Goal: Task Accomplishment & Management: Manage account settings

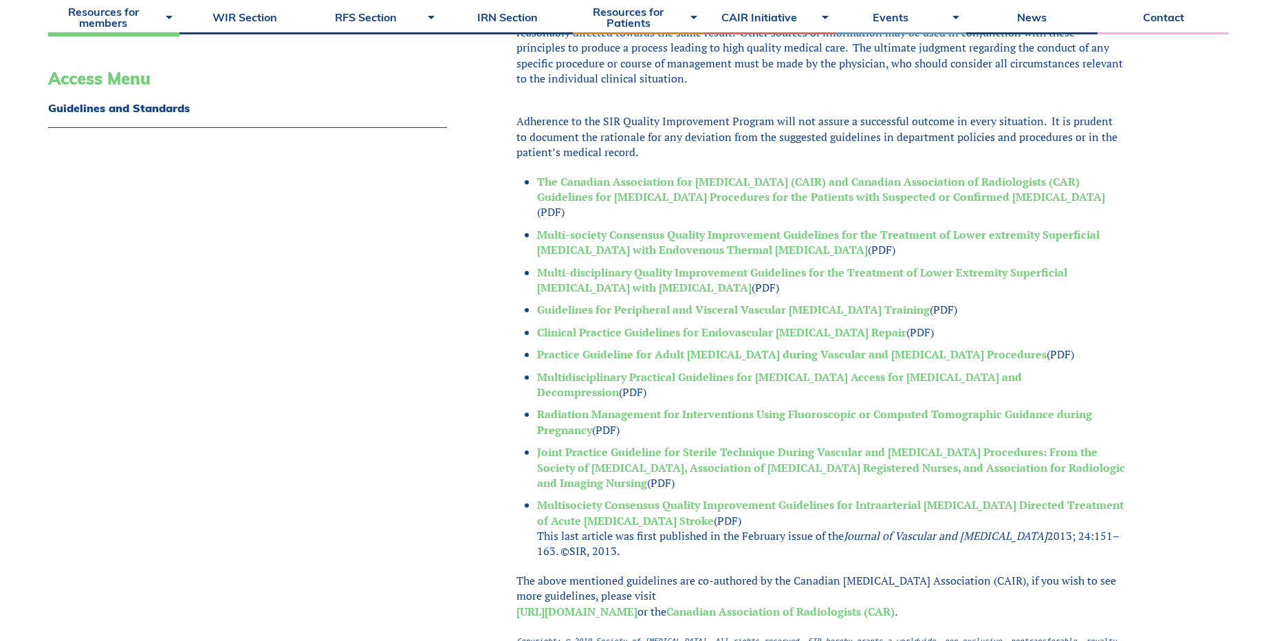
scroll to position [550, 0]
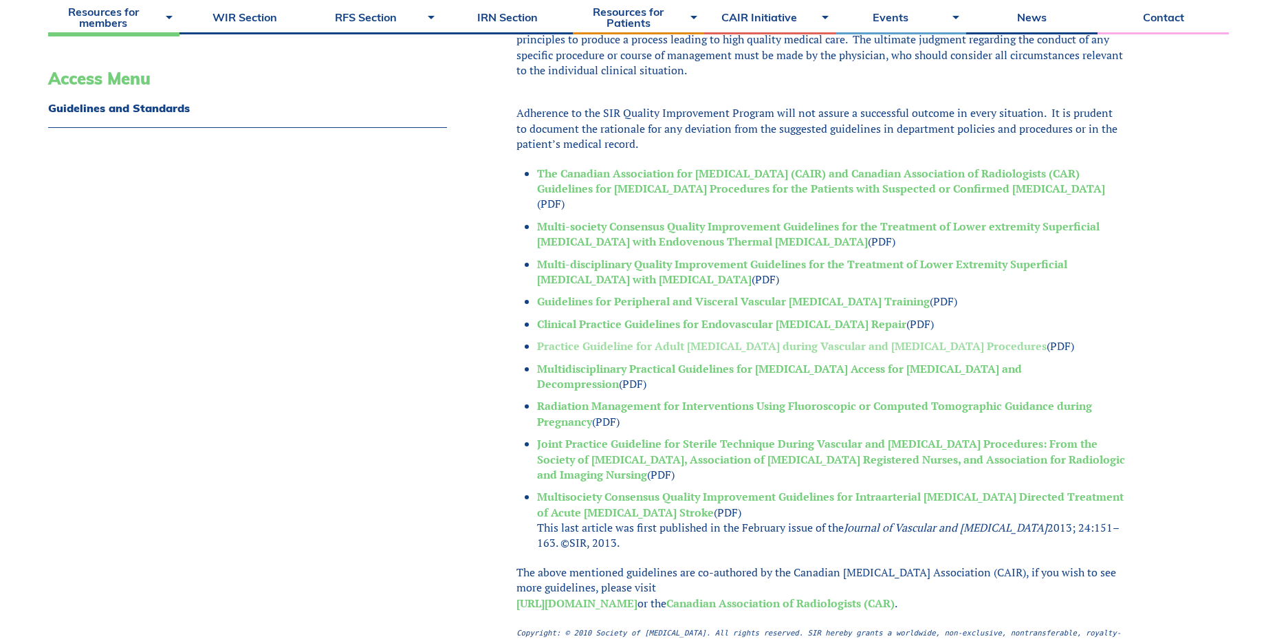
click at [703, 347] on link "Practice Guideline for Adult Antibiotic Prophylaxis during Vascular and Interve…" at bounding box center [792, 345] width 510 height 15
click at [637, 468] on link "Joint Practice Guideline for Sterile Technique During Vascular and Intervention…" at bounding box center [831, 459] width 588 height 46
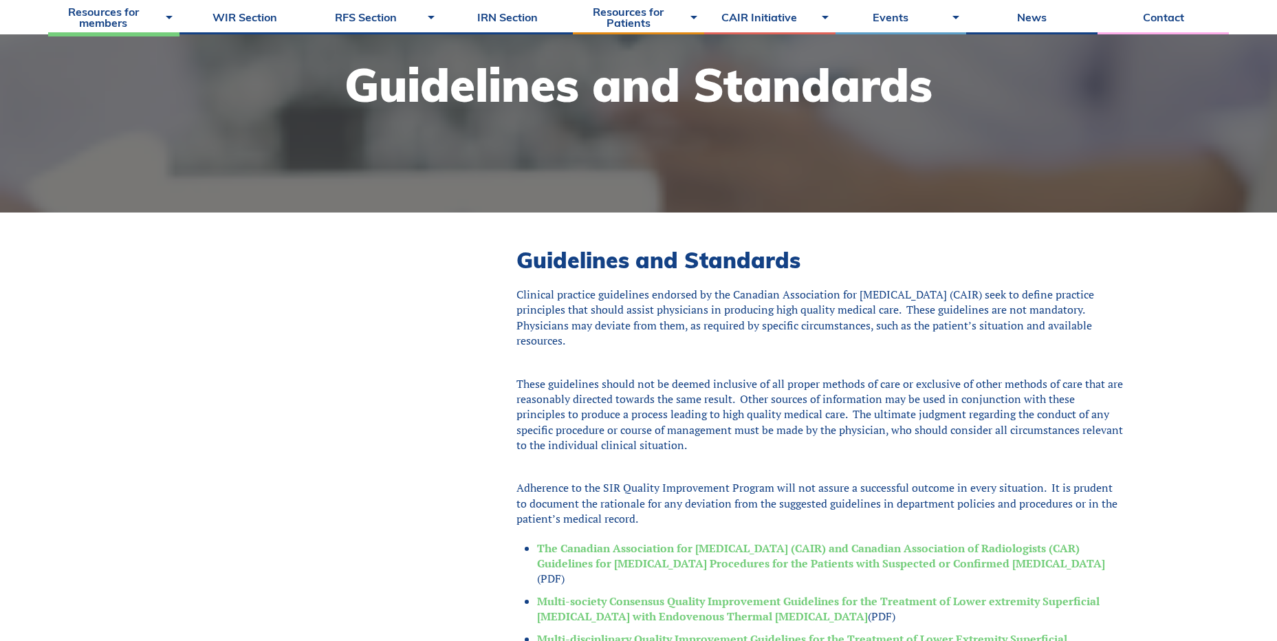
scroll to position [0, 0]
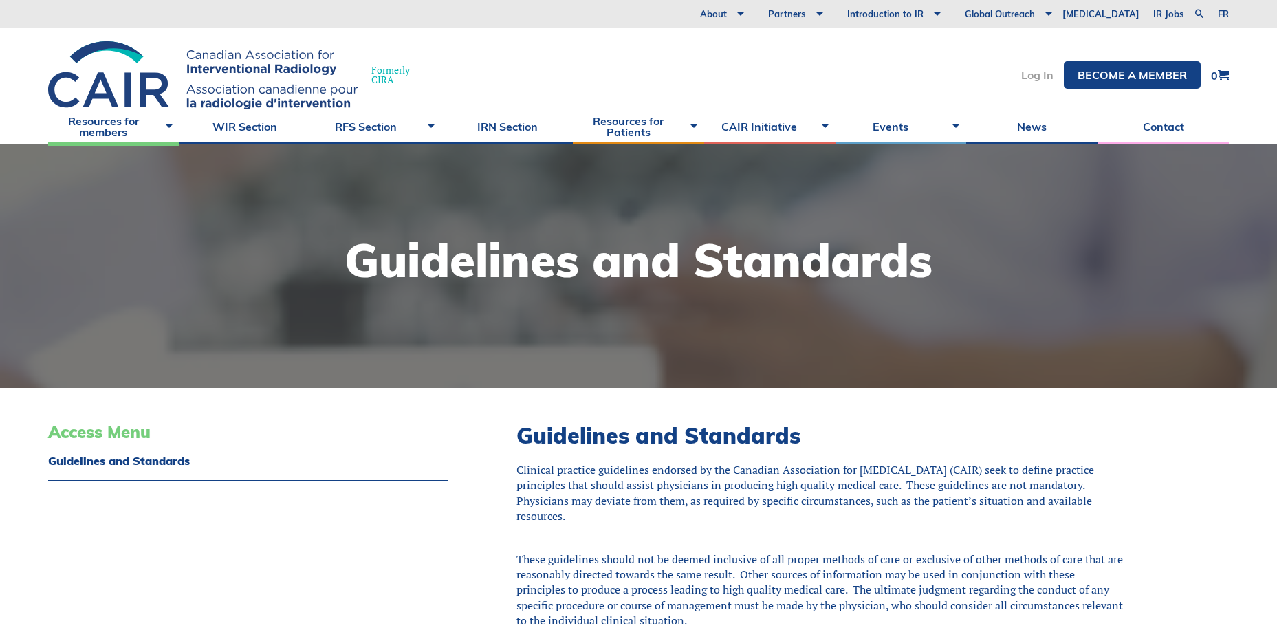
click at [1036, 76] on link "Log In" at bounding box center [1037, 74] width 32 height 11
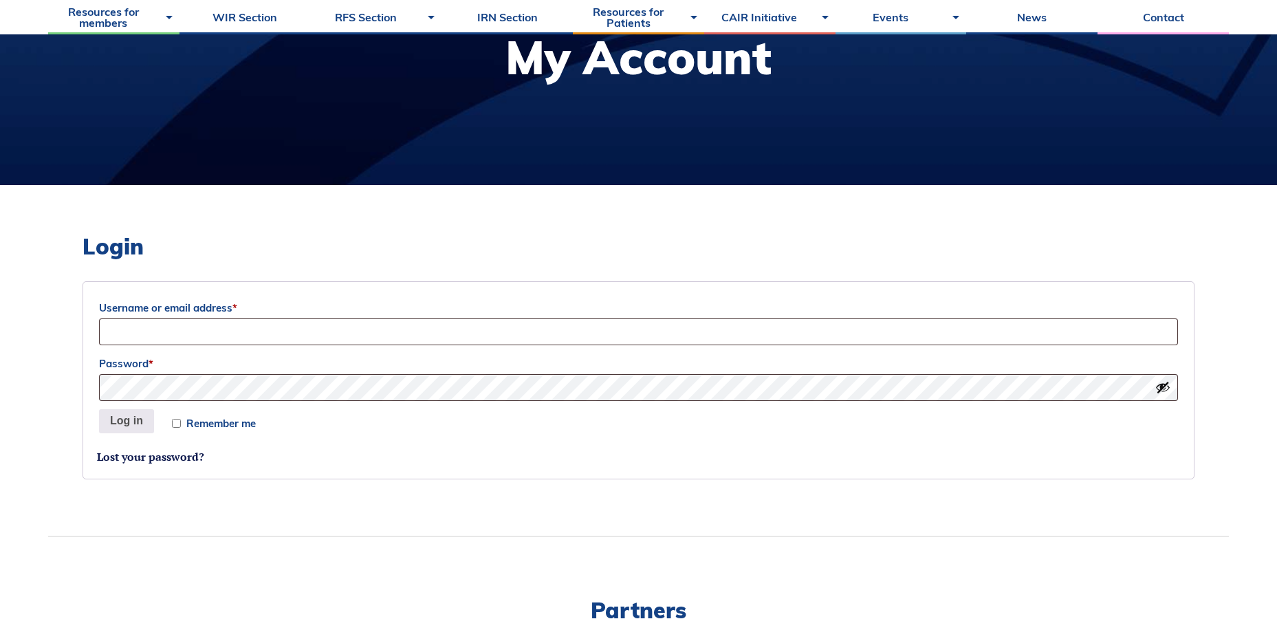
scroll to position [206, 0]
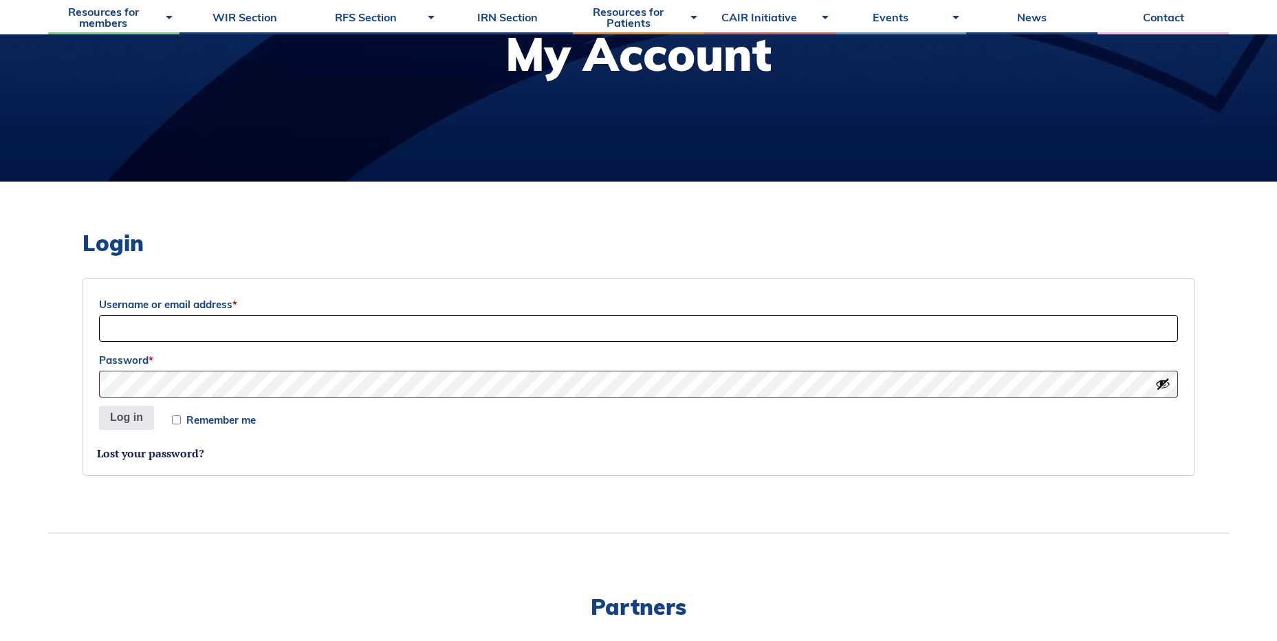
click at [418, 330] on input "Username or email address *" at bounding box center [638, 328] width 1079 height 27
click at [99, 406] on button "Log in" at bounding box center [126, 418] width 55 height 25
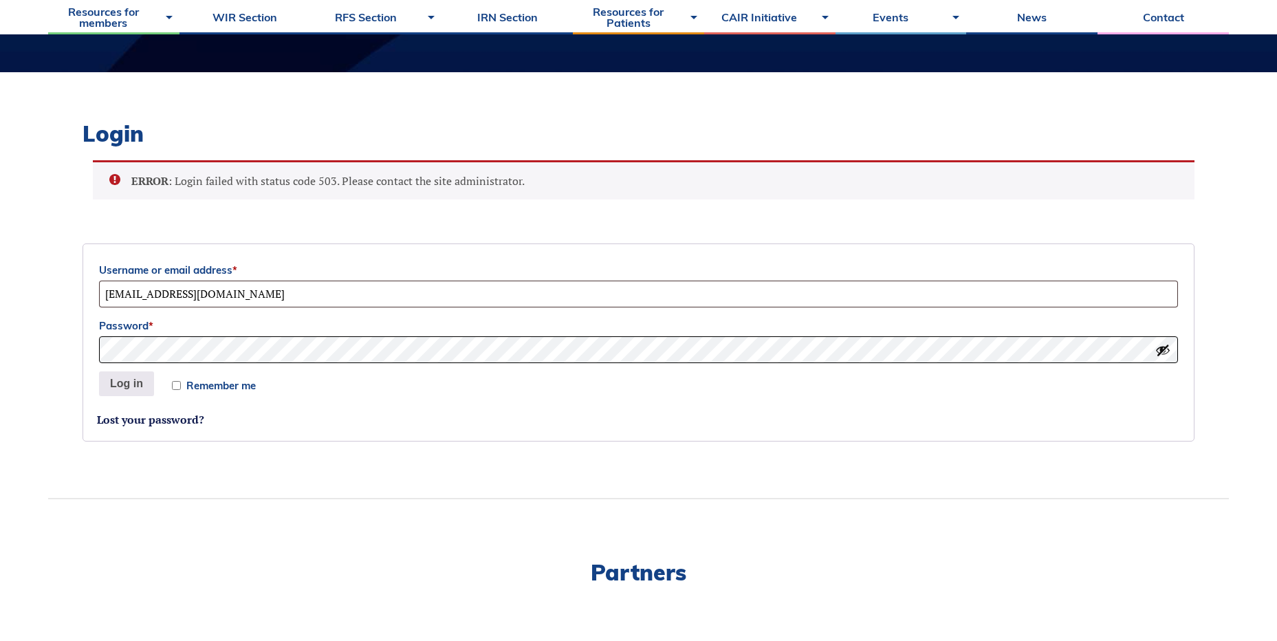
scroll to position [338, 0]
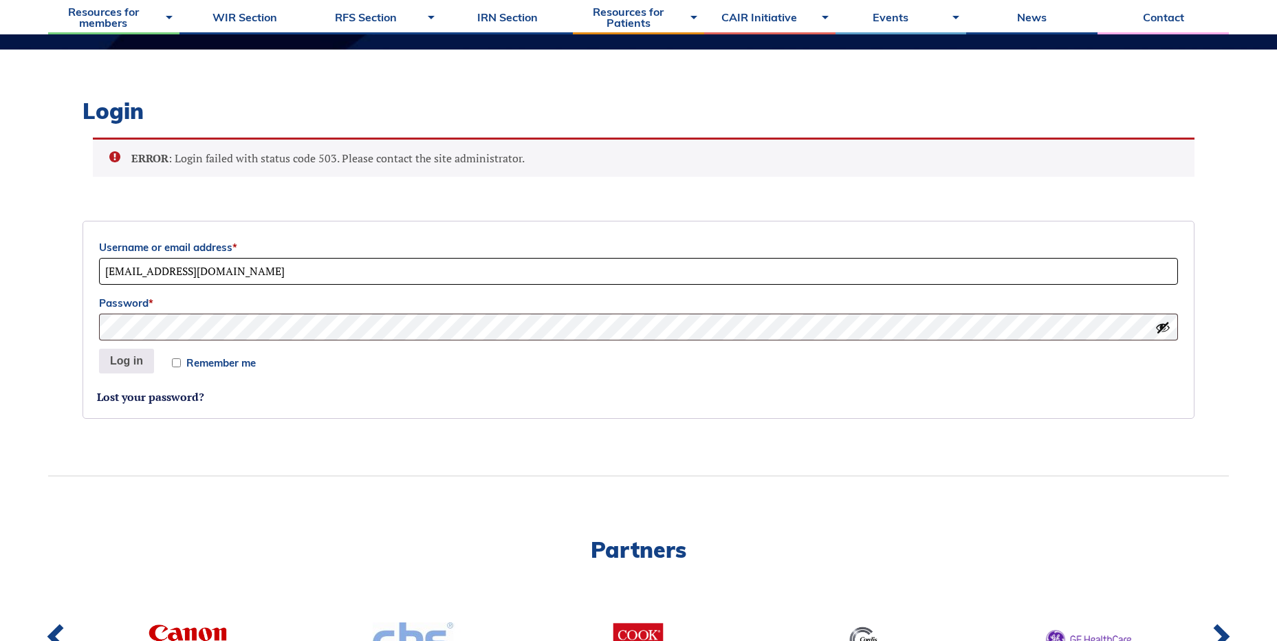
click at [228, 270] on input "vgray@lh.ca" at bounding box center [638, 271] width 1079 height 27
type input "v"
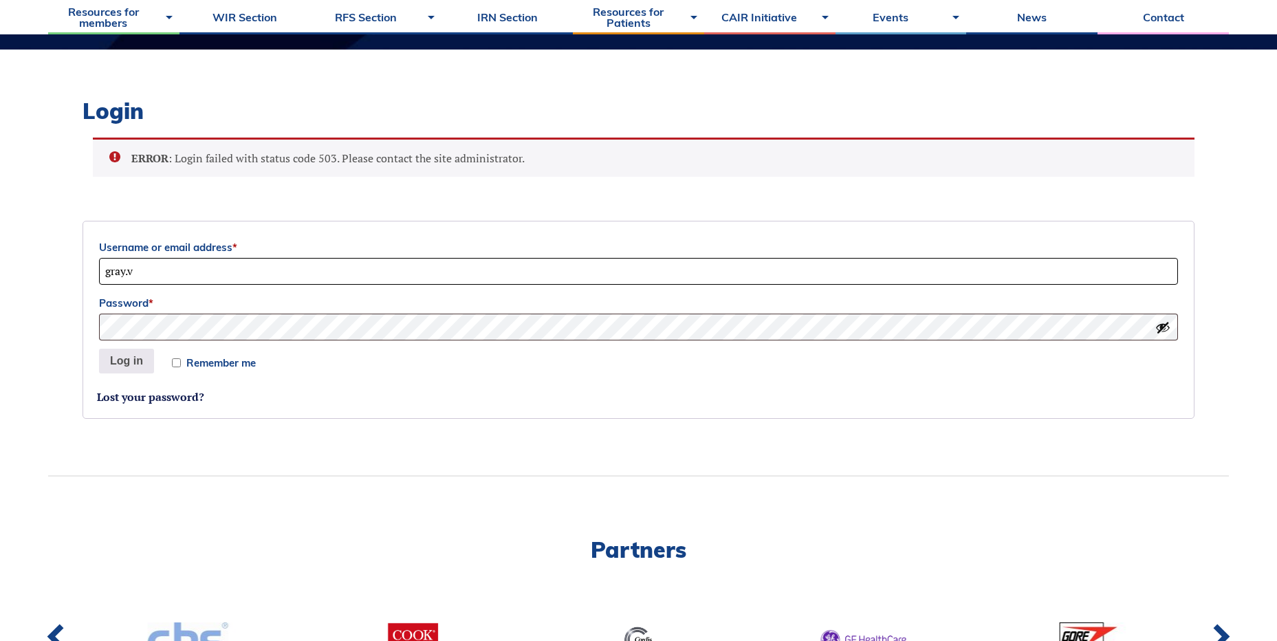
click at [184, 275] on input "gray.v" at bounding box center [638, 271] width 1079 height 27
type input "gray.v@hotmail.com"
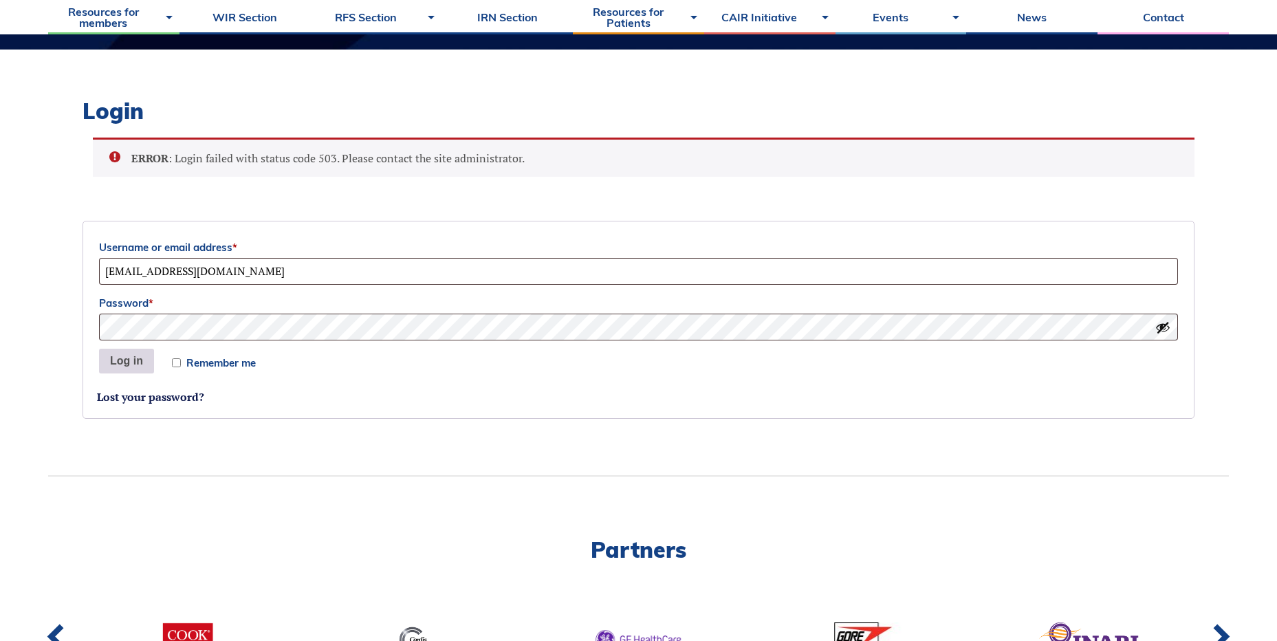
click at [126, 364] on button "Log in" at bounding box center [126, 361] width 55 height 25
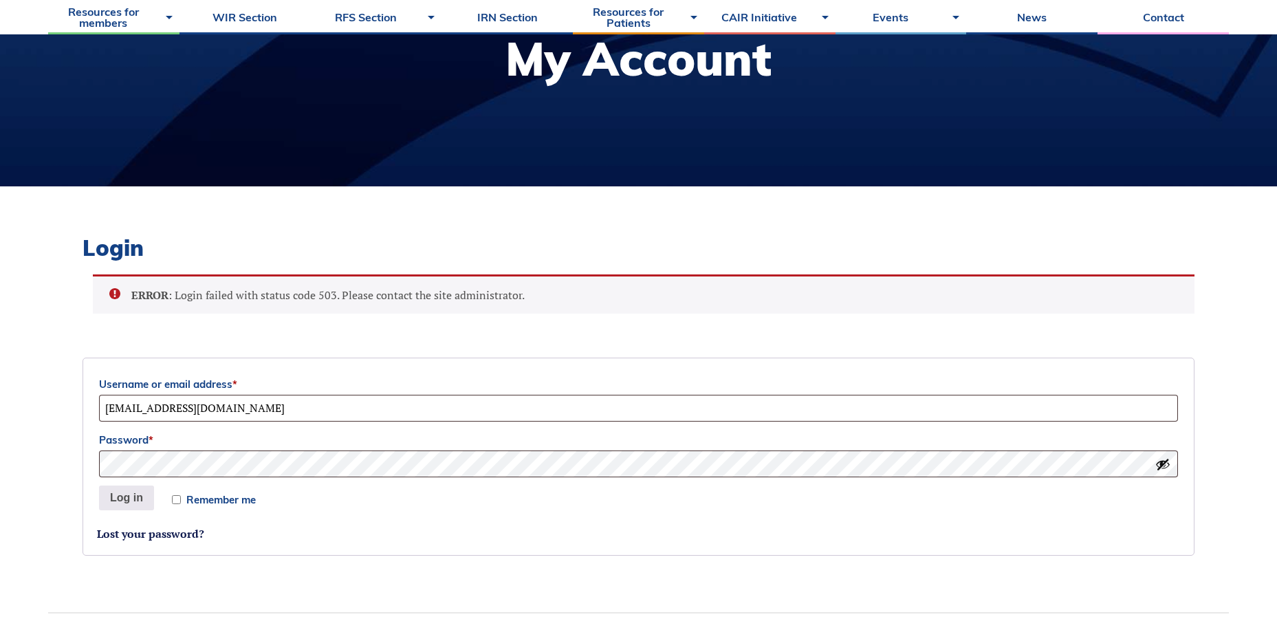
scroll to position [407, 0]
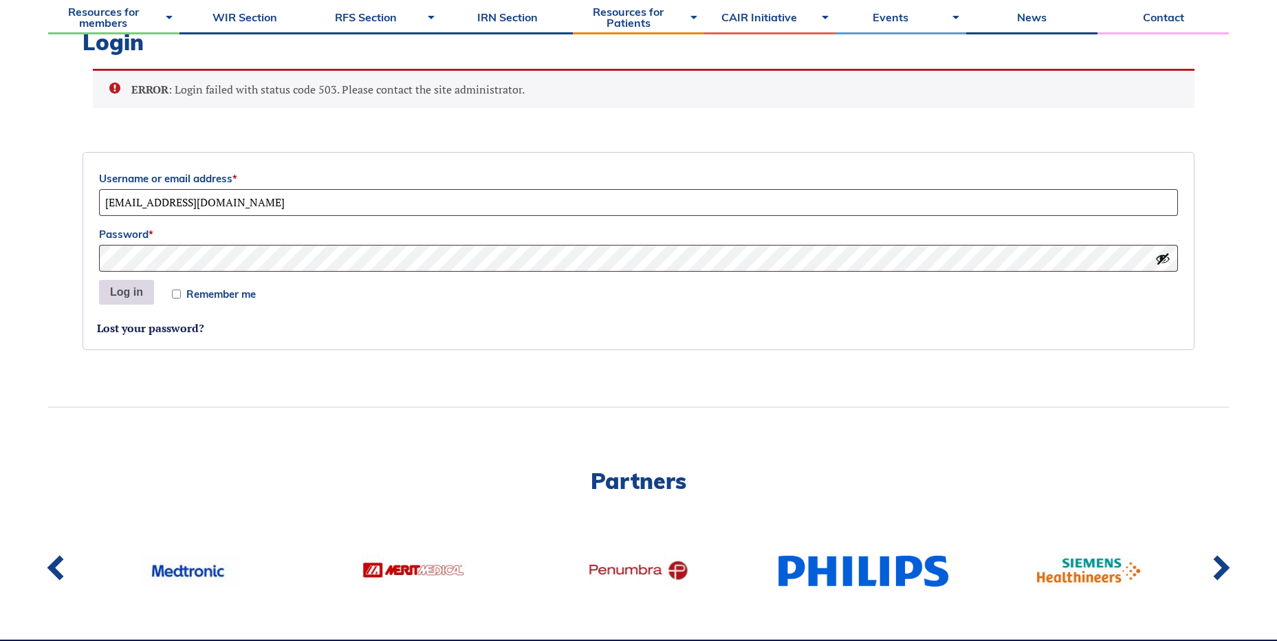
click at [133, 295] on button "Log in" at bounding box center [126, 292] width 55 height 25
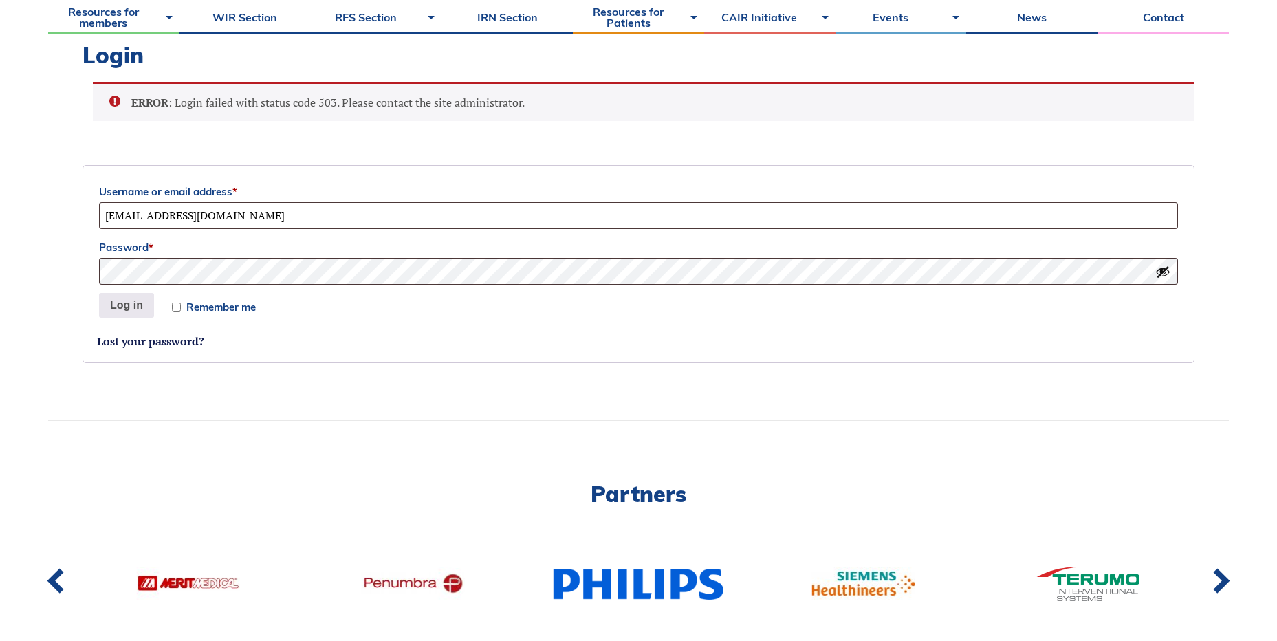
scroll to position [476, 0]
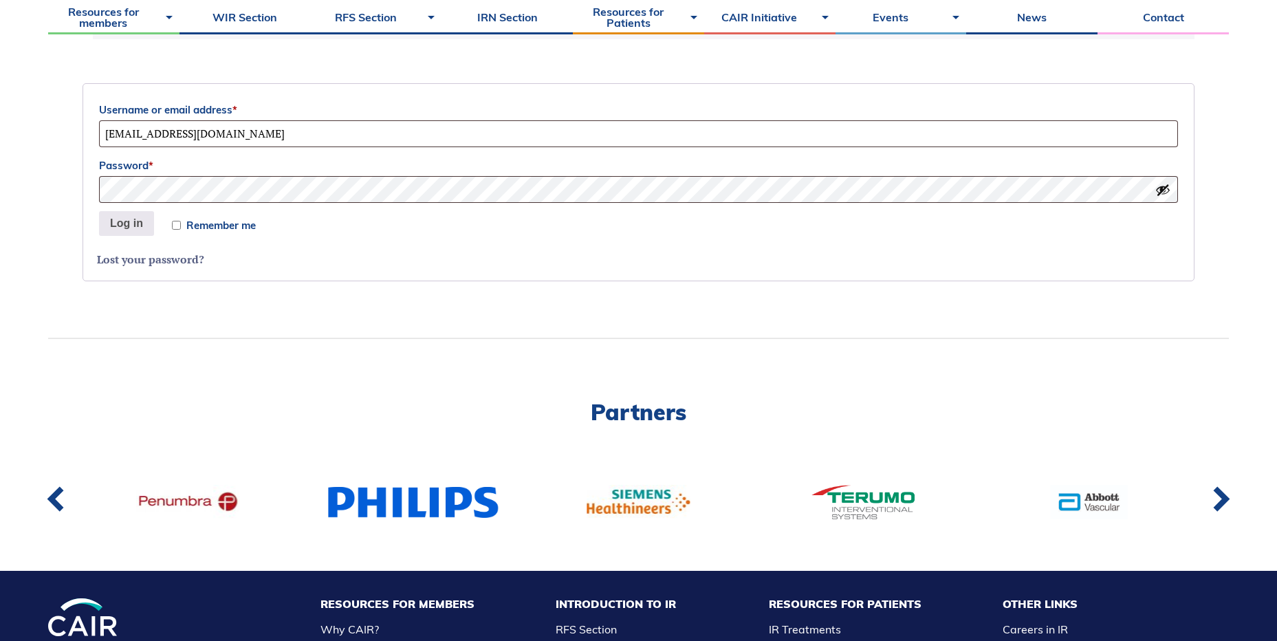
click at [144, 258] on link "Lost your password?" at bounding box center [150, 259] width 107 height 15
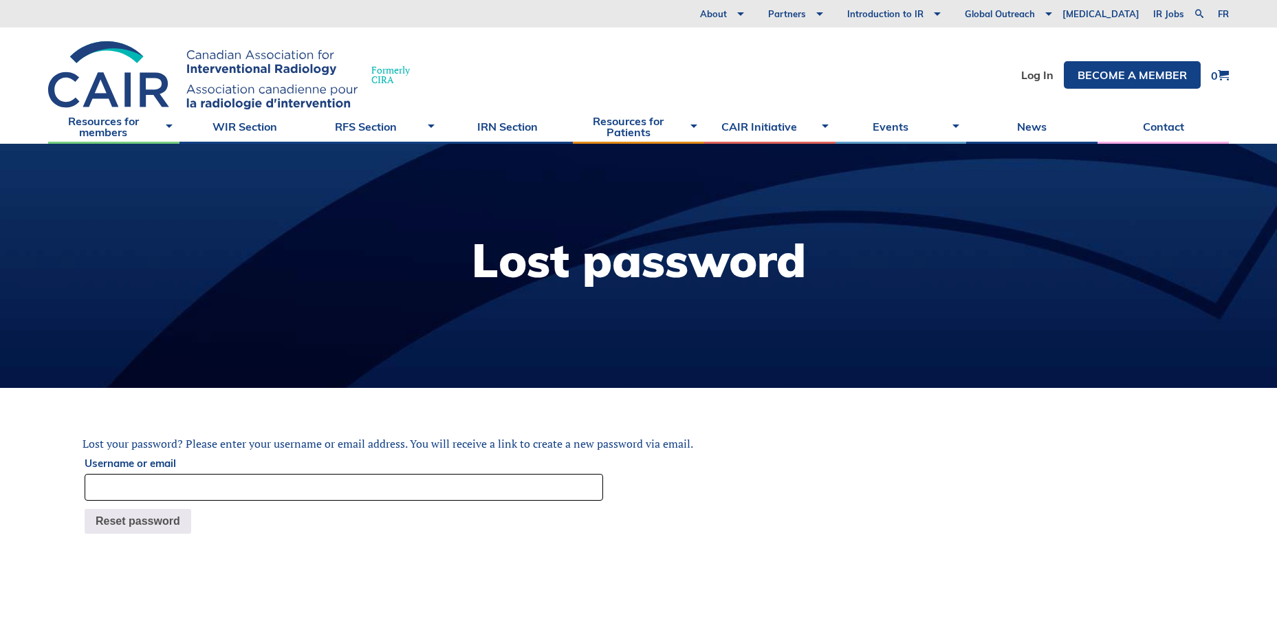
click at [246, 484] on input "Username or email" at bounding box center [344, 487] width 519 height 27
type input "gray.v@hotmail.com"
click at [128, 522] on button "Reset password" at bounding box center [138, 521] width 107 height 25
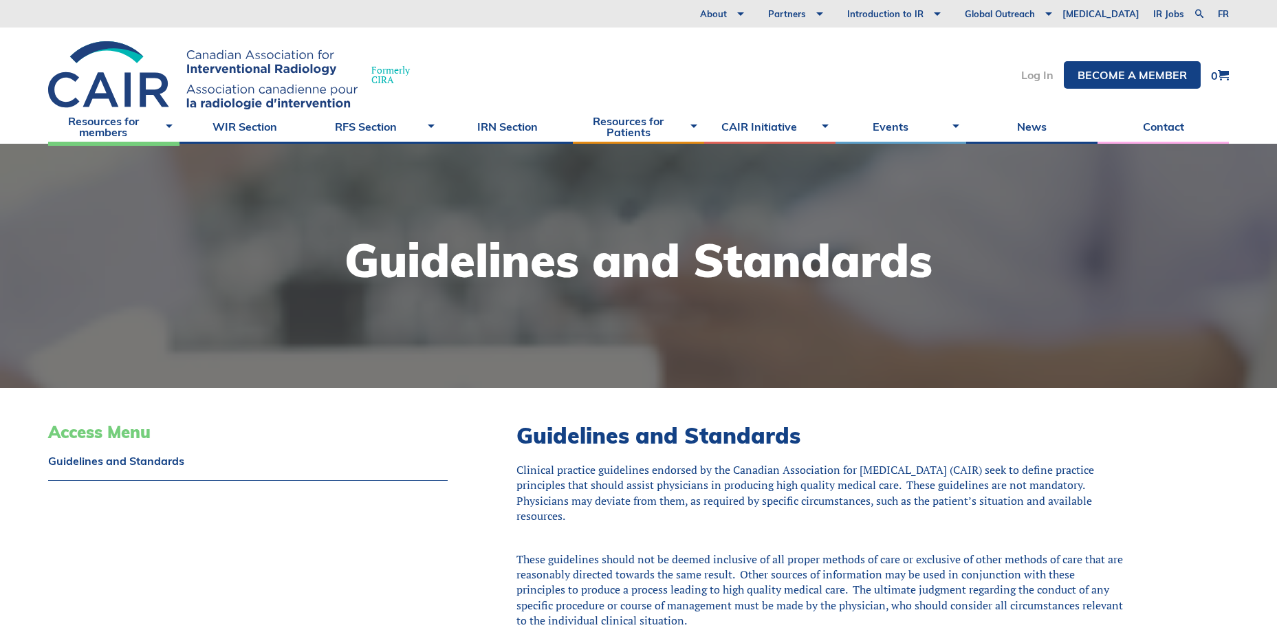
click at [1040, 74] on link "Log In" at bounding box center [1037, 74] width 32 height 11
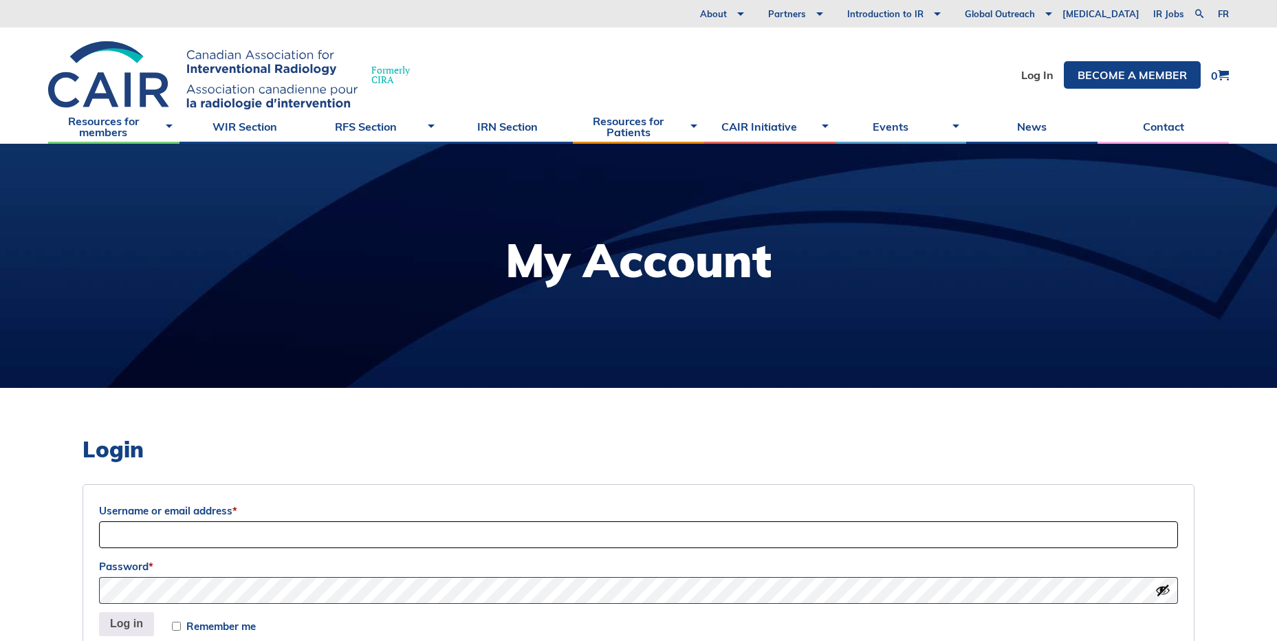
click at [303, 535] on input "Username or email address *" at bounding box center [638, 534] width 1079 height 27
type input "[EMAIL_ADDRESS][DOMAIN_NAME]"
click at [99, 612] on button "Log in" at bounding box center [126, 624] width 55 height 25
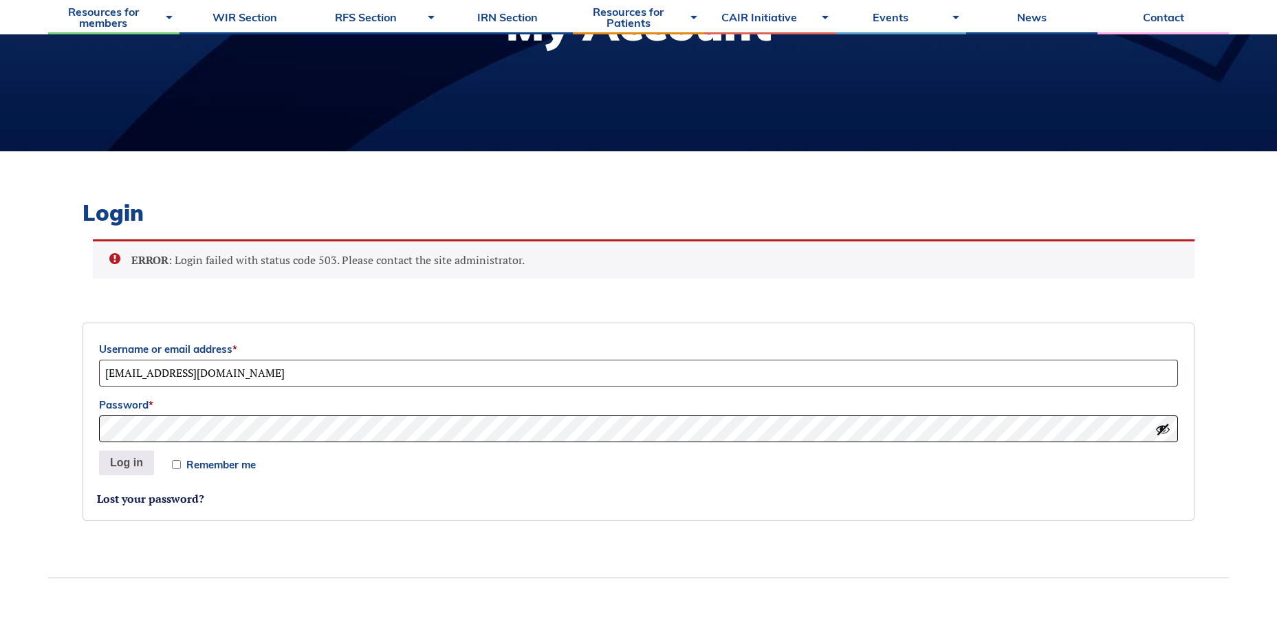
scroll to position [270, 0]
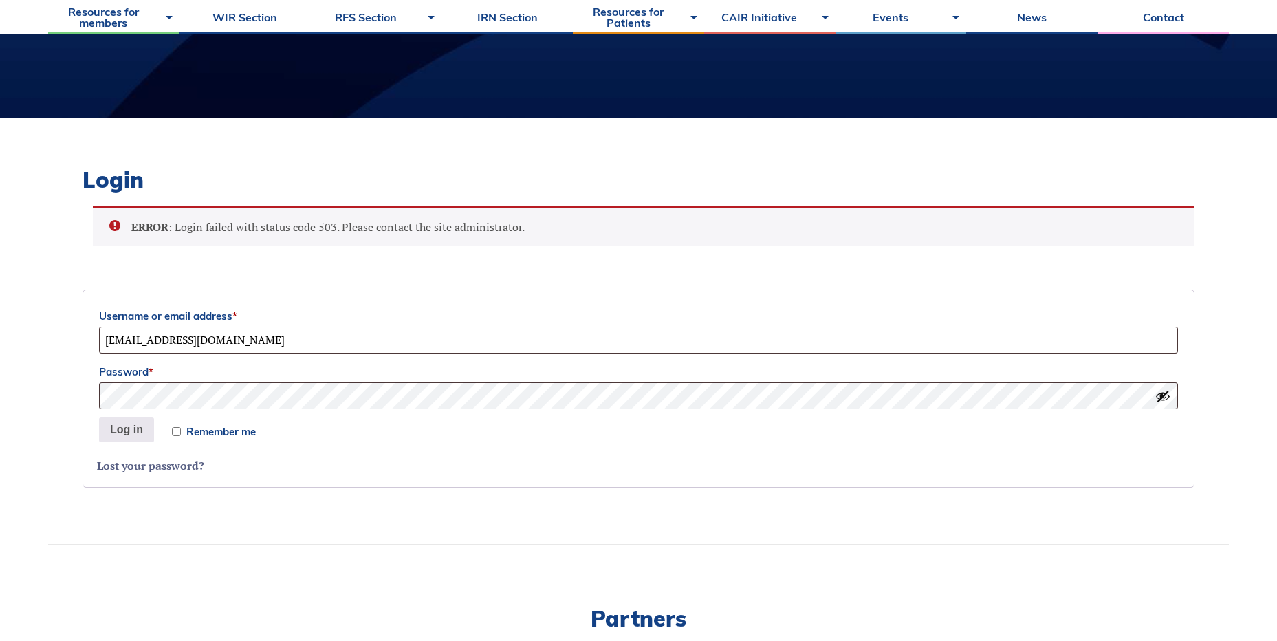
click at [157, 464] on link "Lost your password?" at bounding box center [150, 465] width 107 height 15
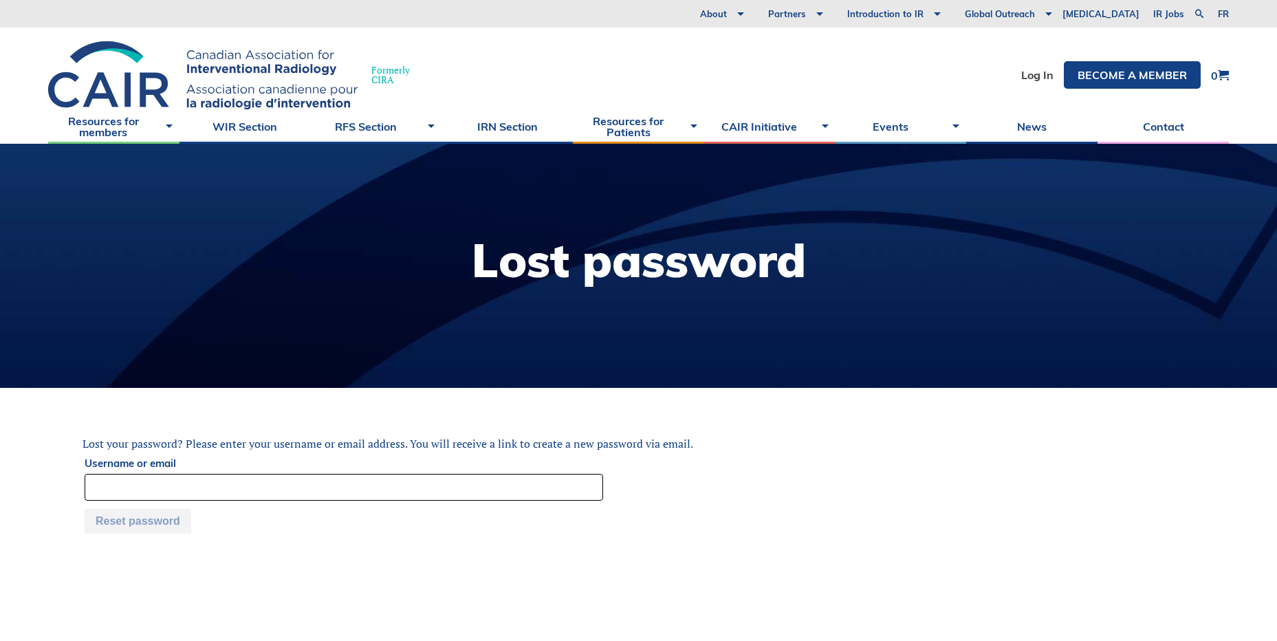
click at [219, 480] on input "Username or email" at bounding box center [344, 487] width 519 height 27
type input "[EMAIL_ADDRESS][DOMAIN_NAME]"
click at [133, 520] on button "Reset password" at bounding box center [138, 521] width 107 height 25
click at [1031, 129] on link "News" at bounding box center [1031, 126] width 131 height 34
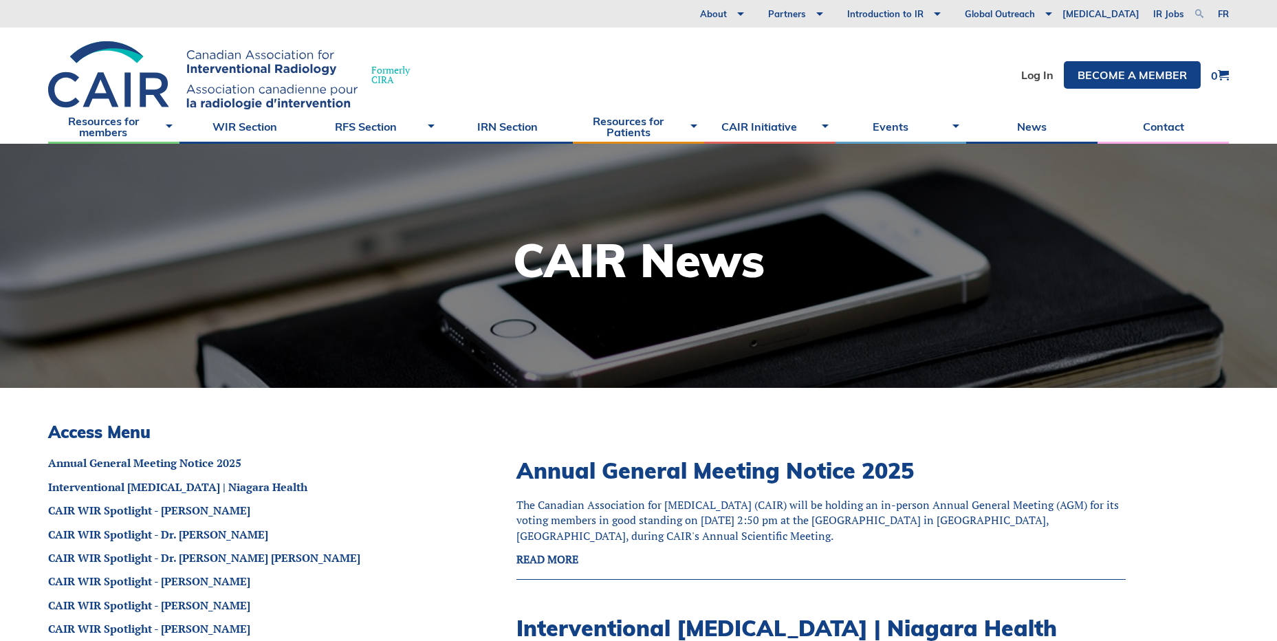
click at [1201, 8] on link at bounding box center [1199, 14] width 17 height 17
click at [1066, 10] on input "search" at bounding box center [1095, 13] width 172 height 14
type input "anticoagulation guidelines"
click at [1201, 13] on link at bounding box center [1199, 14] width 17 height 17
